Goal: Navigation & Orientation: Find specific page/section

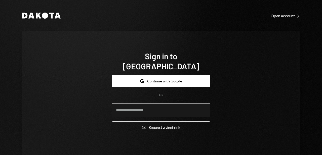
click at [134, 107] on input "email" at bounding box center [161, 110] width 98 height 14
type input "**********"
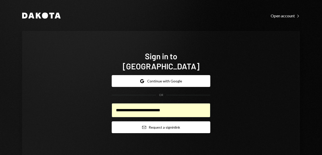
click at [135, 122] on button "Email Request a sign in link" at bounding box center [161, 127] width 98 height 12
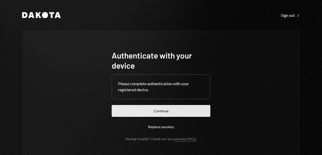
click at [175, 110] on button "Continue" at bounding box center [161, 111] width 98 height 12
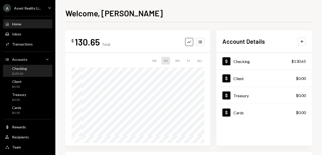
click at [25, 75] on div "$130.65" at bounding box center [19, 74] width 15 height 4
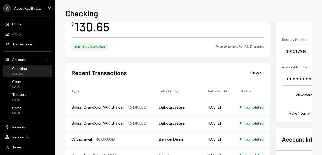
scroll to position [38, 0]
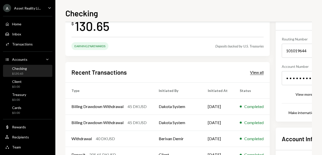
click at [259, 72] on div "View all" at bounding box center [257, 72] width 14 height 5
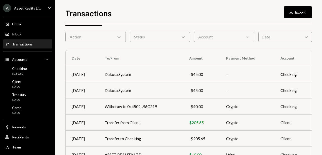
scroll to position [17, 0]
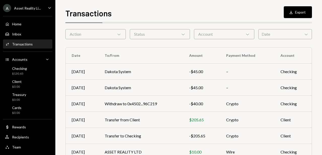
click at [39, 7] on div "Asset Reality Li..." at bounding box center [27, 8] width 27 height 4
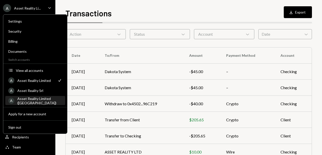
click at [57, 100] on div "Asset Reality Limited ([GEOGRAPHIC_DATA])" at bounding box center [39, 100] width 45 height 9
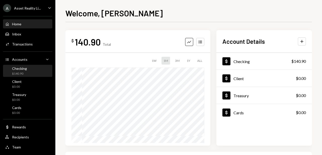
click at [34, 72] on div "Checking $140.90" at bounding box center [27, 71] width 45 height 10
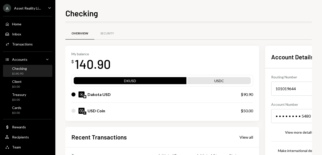
scroll to position [66, 0]
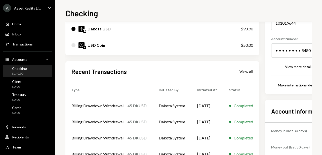
click at [248, 71] on div "View all" at bounding box center [246, 71] width 14 height 5
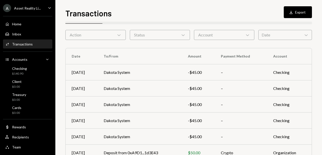
scroll to position [22, 0]
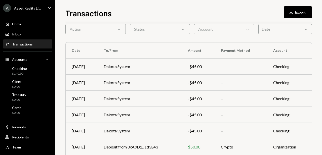
click at [37, 8] on div "Asset Reality Li..." at bounding box center [27, 8] width 27 height 4
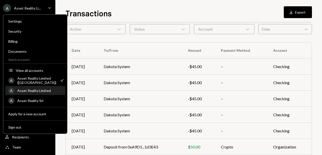
click at [45, 89] on div "Asset Reality Limited" at bounding box center [39, 90] width 45 height 4
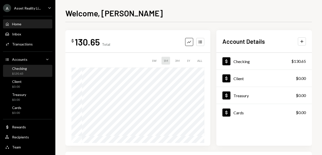
click at [29, 72] on div "Checking $130.65" at bounding box center [27, 71] width 45 height 10
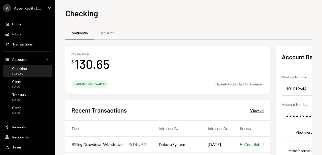
click at [259, 109] on div "View all" at bounding box center [257, 110] width 14 height 5
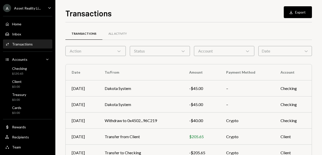
click at [44, 9] on div "A Asset Reality Li... Caret Down" at bounding box center [27, 8] width 55 height 8
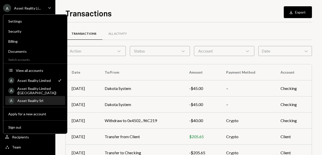
click at [43, 101] on div "Asset Reality Srl" at bounding box center [39, 100] width 45 height 4
